Goal: Information Seeking & Learning: Learn about a topic

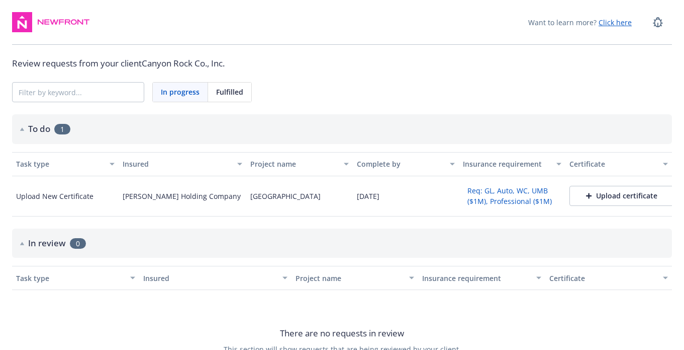
click at [349, 77] on div "Want to learn more? Click here Review requests from your client Canyon Rock Co.…" at bounding box center [342, 205] width 684 height 410
